Goal: Task Accomplishment & Management: Use online tool/utility

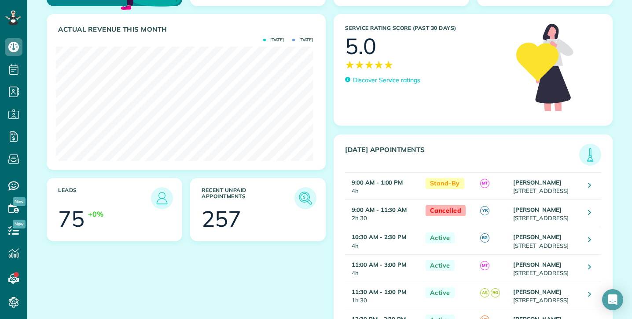
scroll to position [109, 0]
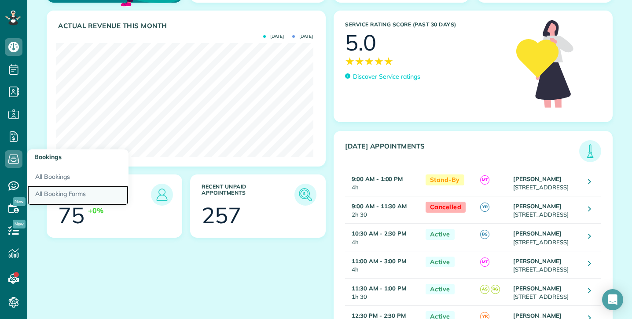
click at [58, 192] on link "All Booking Forms" at bounding box center [77, 196] width 101 height 20
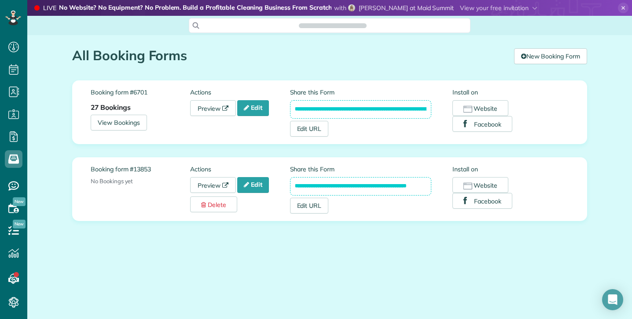
scroll to position [4, 4]
click at [211, 185] on link "Preview" at bounding box center [213, 185] width 46 height 16
click at [206, 108] on link "Preview" at bounding box center [213, 108] width 46 height 16
drag, startPoint x: 554, startPoint y: 54, endPoint x: 549, endPoint y: 54, distance: 5.3
click at [554, 54] on link "New Booking Form" at bounding box center [550, 56] width 73 height 16
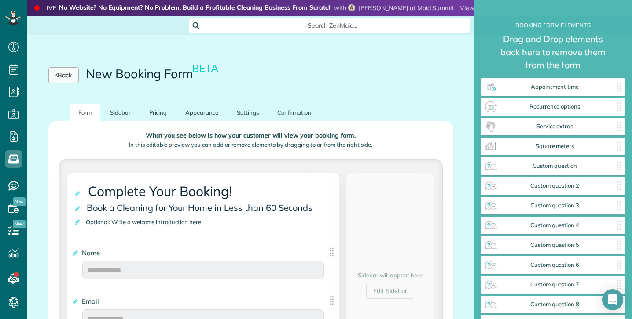
click at [70, 76] on link "Back" at bounding box center [63, 75] width 30 height 16
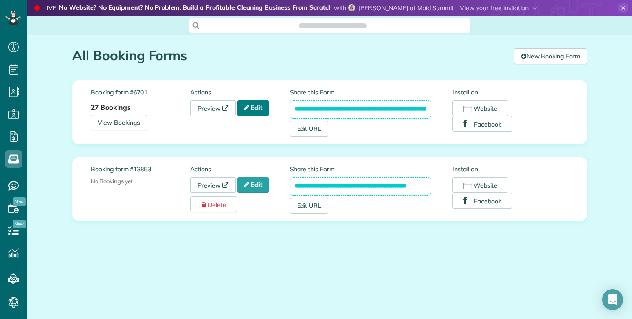
scroll to position [4, 4]
click at [210, 184] on link "Preview" at bounding box center [213, 185] width 46 height 16
click at [123, 123] on link "View Bookings" at bounding box center [119, 123] width 56 height 16
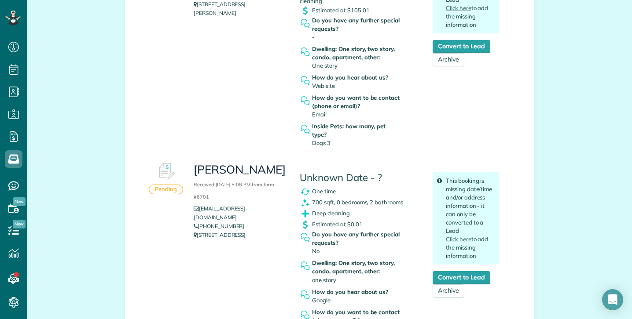
scroll to position [1158, 0]
